Goal: Information Seeking & Learning: Learn about a topic

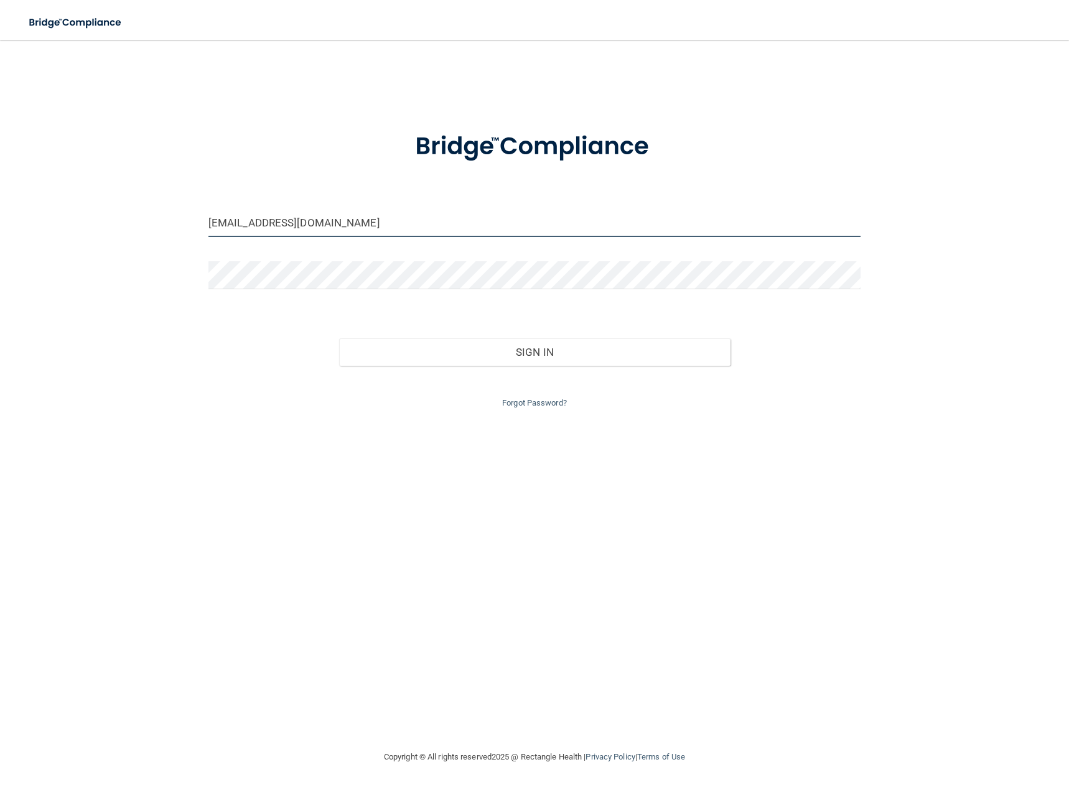
drag, startPoint x: 372, startPoint y: 234, endPoint x: -1, endPoint y: 213, distance: 373.4
click at [0, 213] on html "Toggle navigation Manage My Enterprise Manage My Location chaunaoak92@gmail.com…" at bounding box center [534, 395] width 1069 height 790
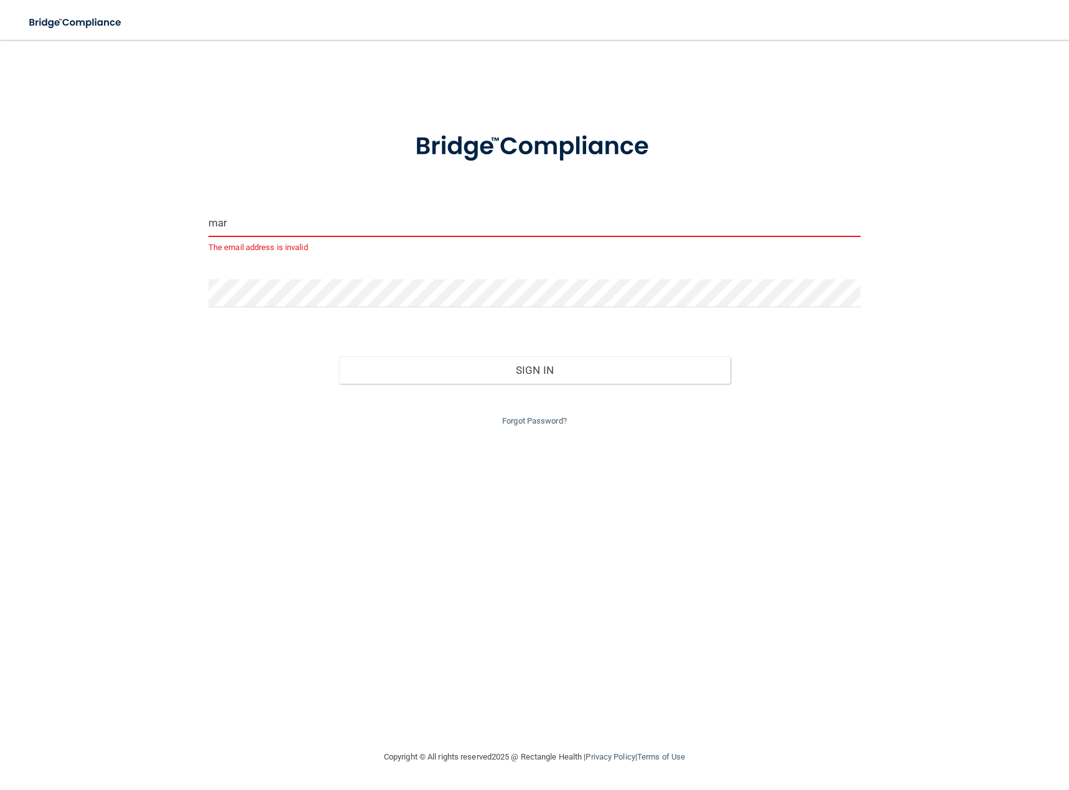
type input "[EMAIL_ADDRESS][DOMAIN_NAME]"
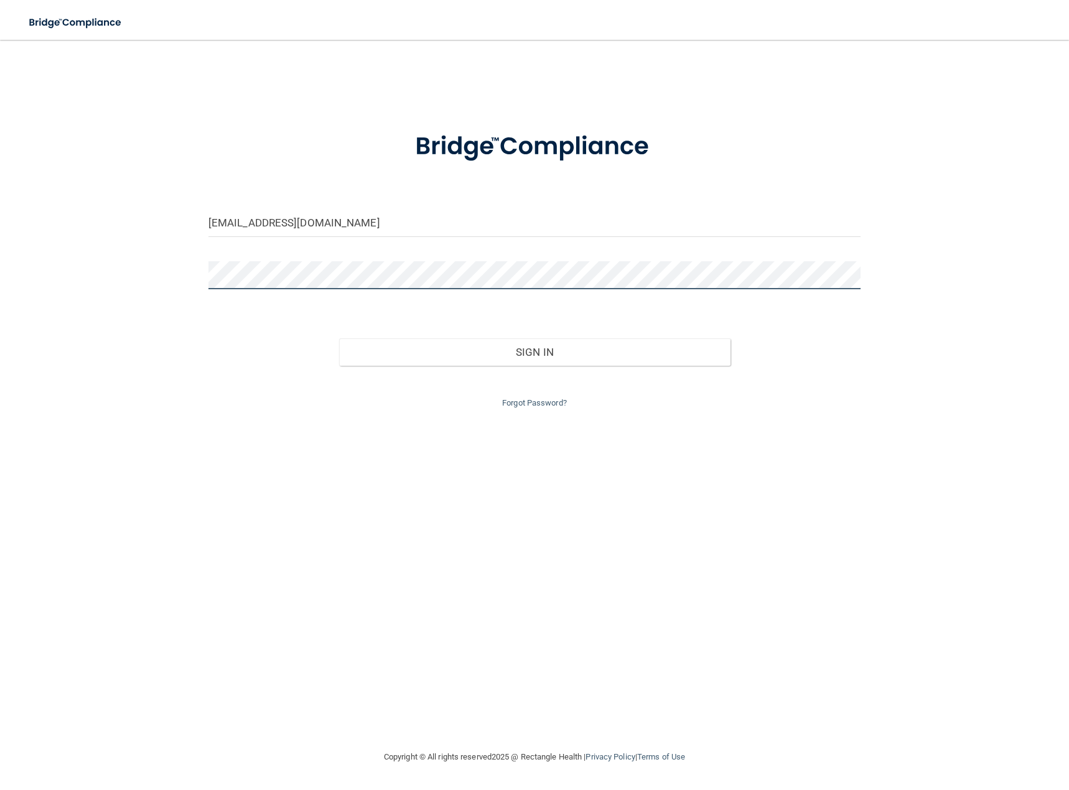
click at [21, 251] on main "mariahhharding@gmail.com Invalid email/password. You don't have permission to a…" at bounding box center [534, 415] width 1069 height 751
click at [339, 339] on button "Sign In" at bounding box center [535, 352] width 392 height 27
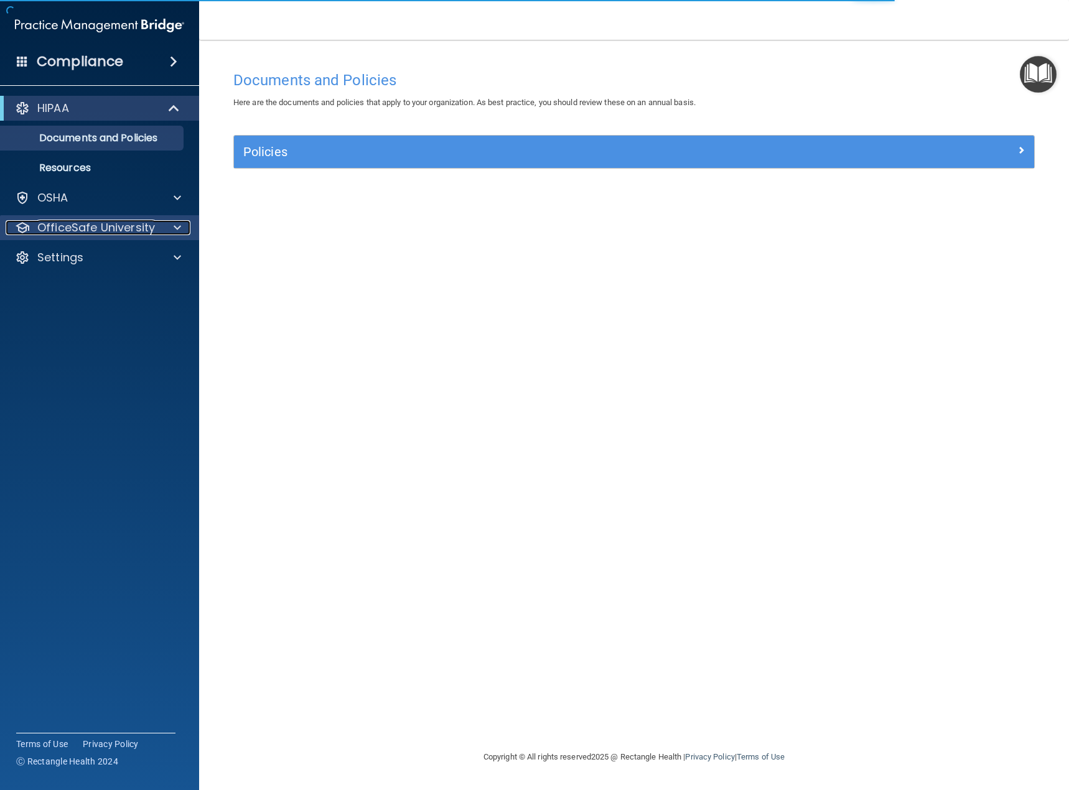
click at [174, 229] on span at bounding box center [177, 227] width 7 height 15
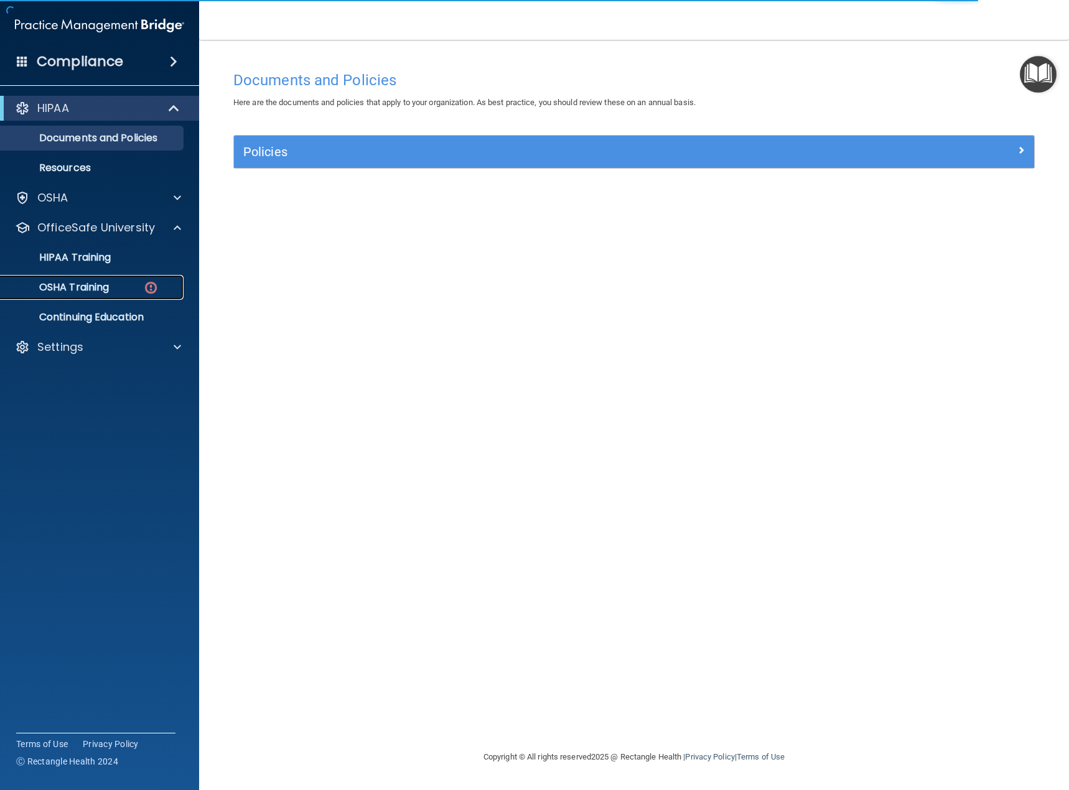
click at [99, 294] on p "OSHA Training" at bounding box center [58, 287] width 101 height 12
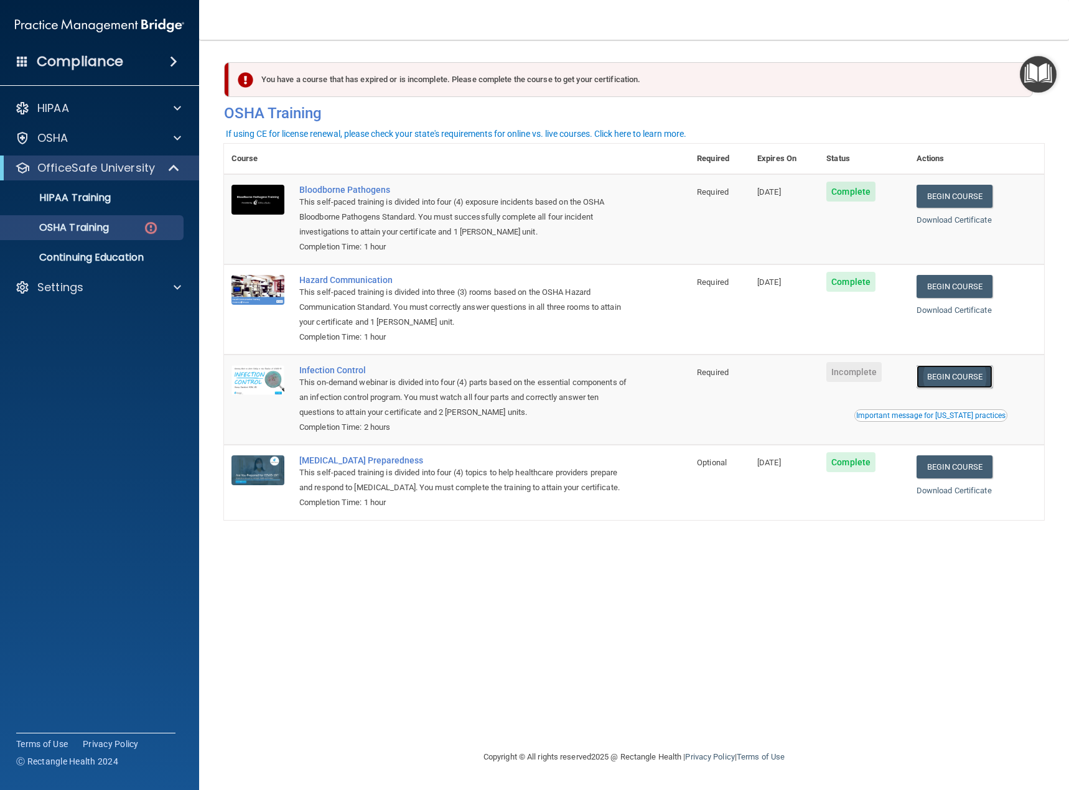
click at [961, 372] on link "Begin Course" at bounding box center [955, 376] width 76 height 23
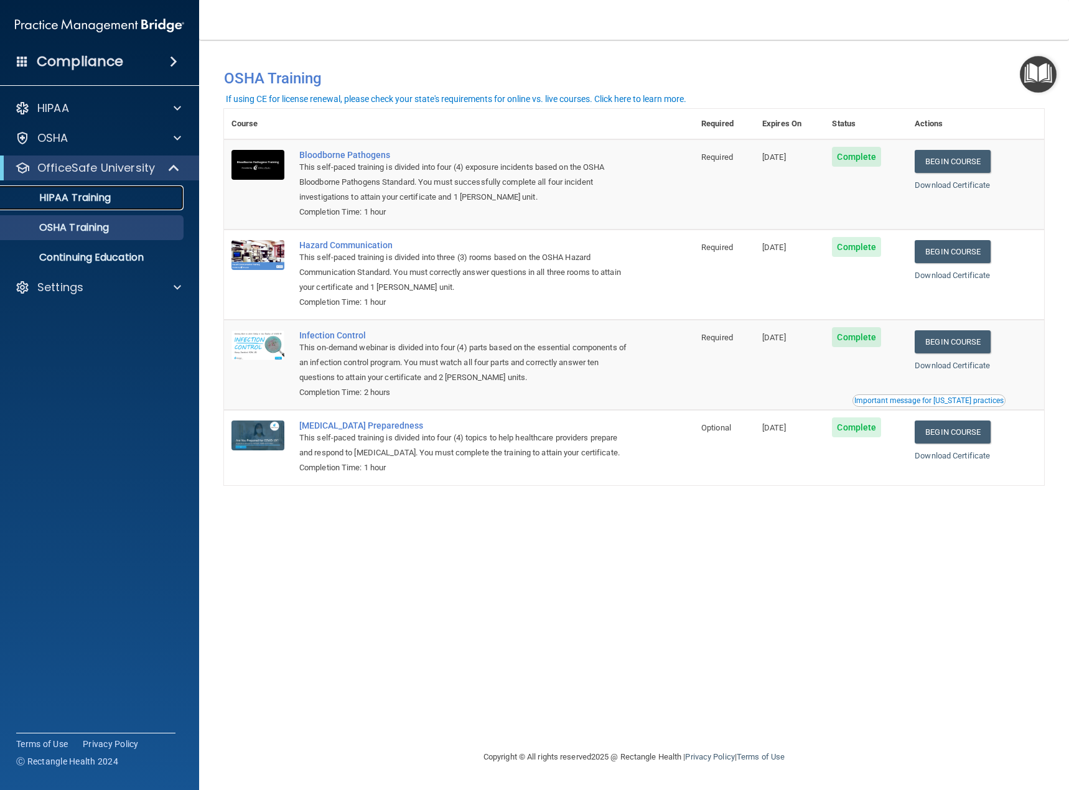
click at [79, 197] on p "HIPAA Training" at bounding box center [59, 198] width 103 height 12
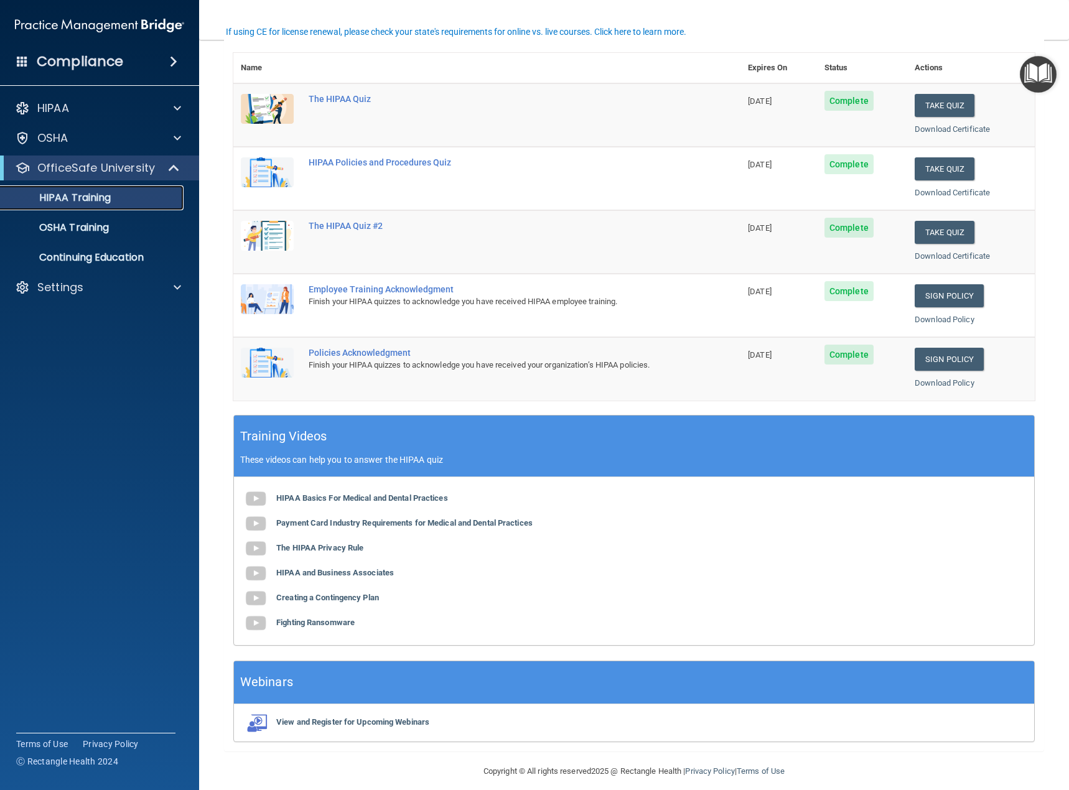
scroll to position [147, 0]
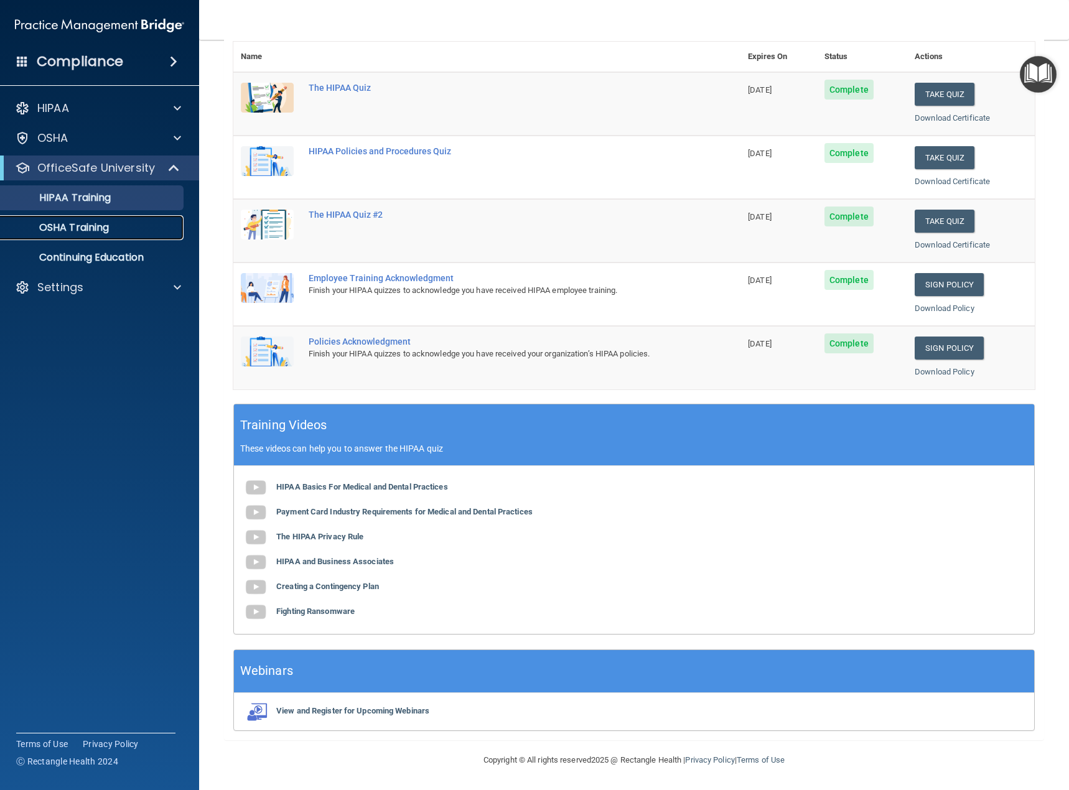
click at [74, 235] on link "OSHA Training" at bounding box center [86, 227] width 196 height 25
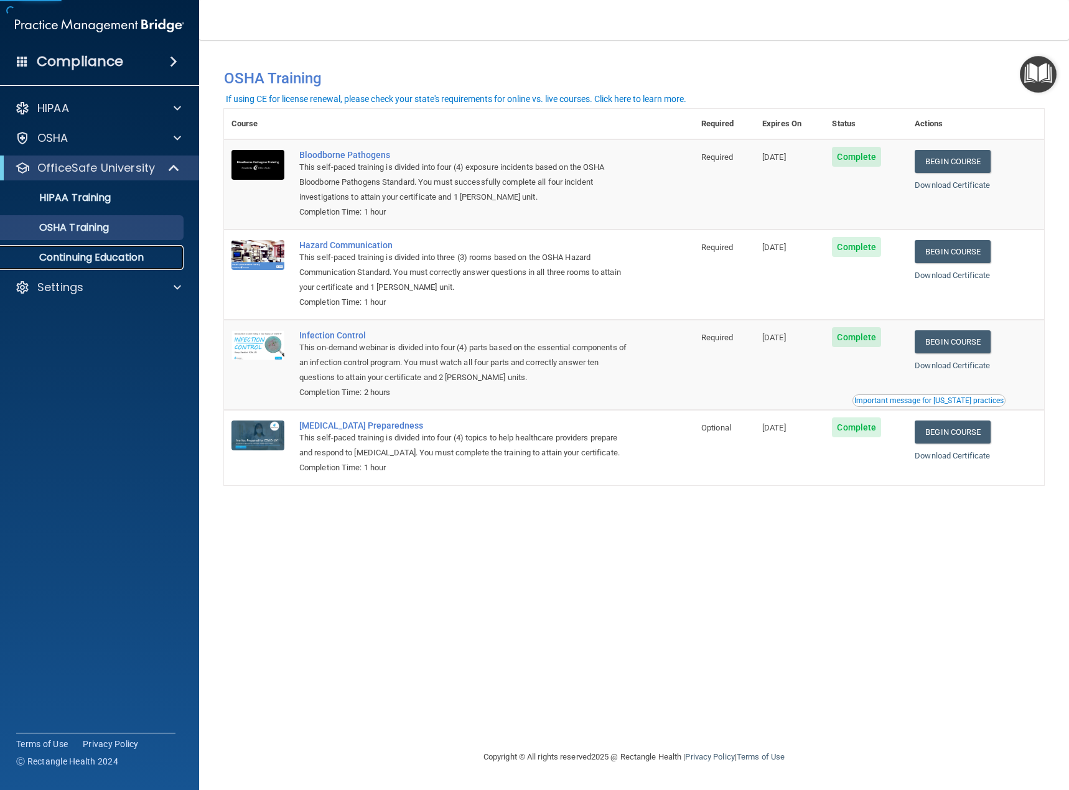
click at [87, 261] on p "Continuing Education" at bounding box center [93, 257] width 170 height 12
